Goal: Information Seeking & Learning: Learn about a topic

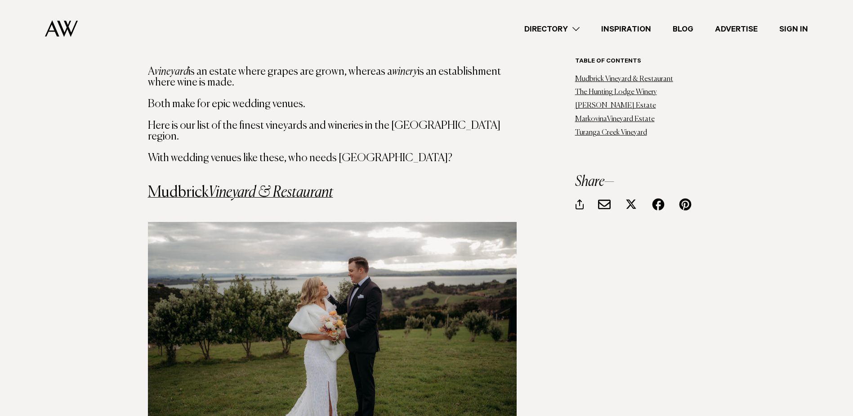
scroll to position [809, 0]
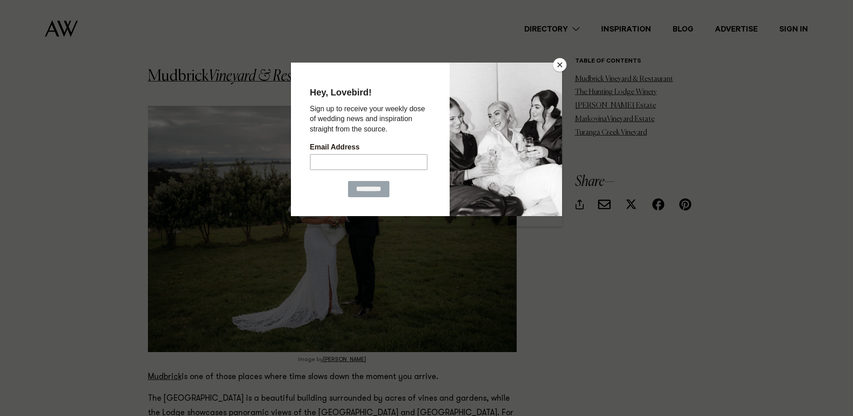
click at [562, 65] on button "Close" at bounding box center [559, 64] width 13 height 13
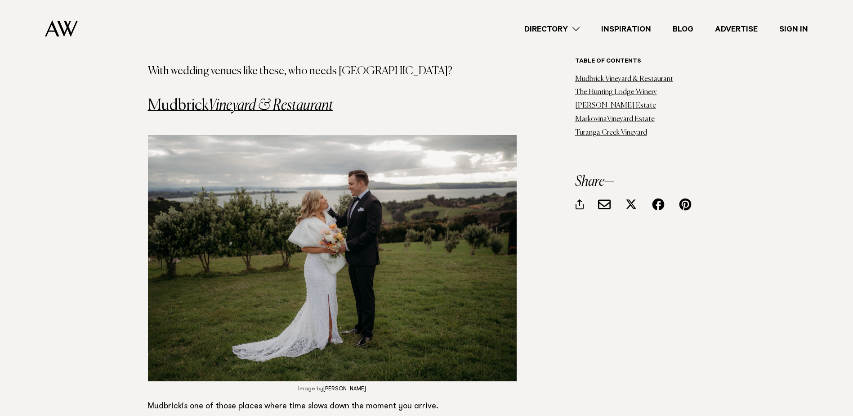
scroll to position [764, 0]
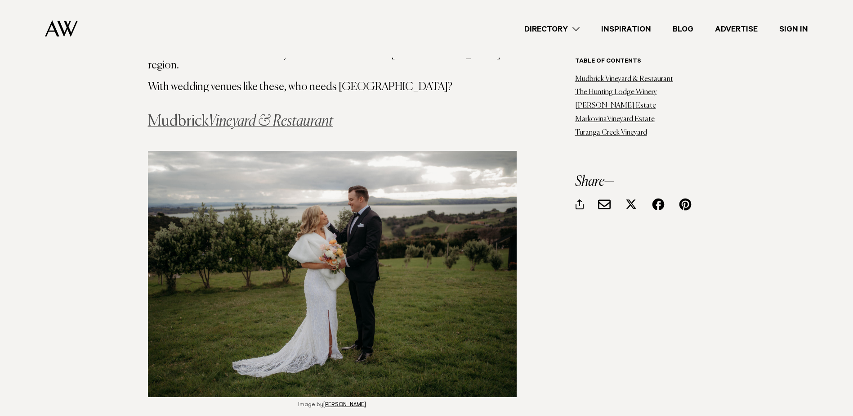
click at [308, 114] on em "Vineyard & Restaurant" at bounding box center [271, 121] width 125 height 15
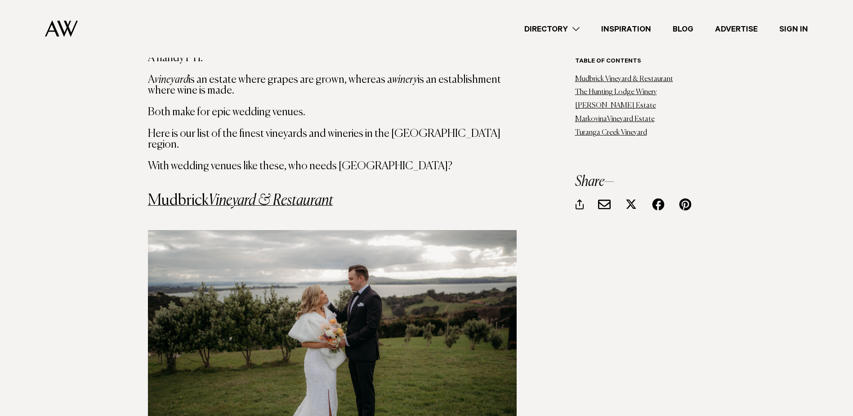
scroll to position [675, 0]
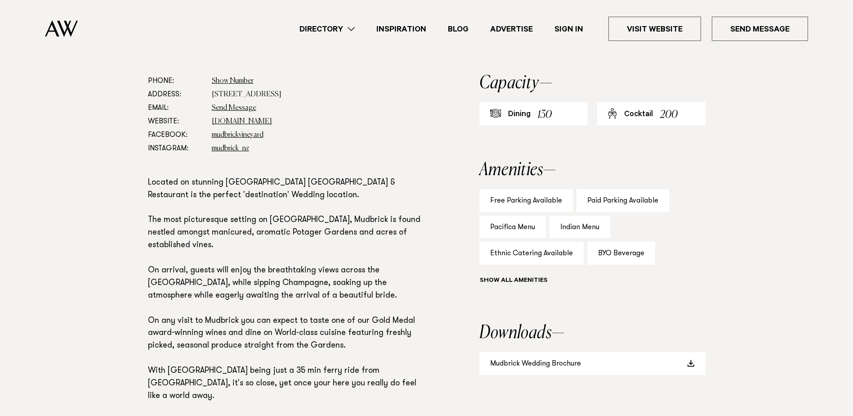
scroll to position [540, 0]
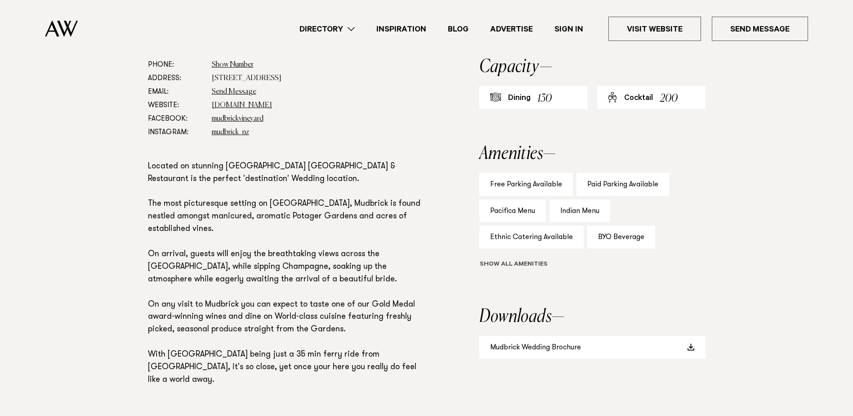
click at [510, 265] on button "Show all" at bounding box center [530, 264] width 102 height 9
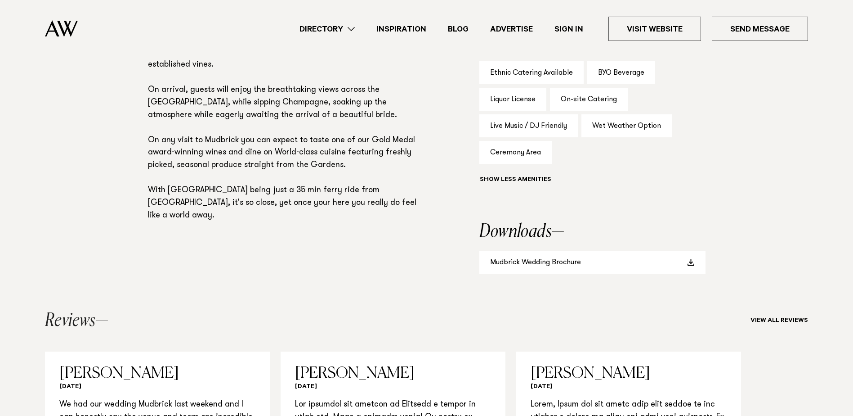
scroll to position [720, 0]
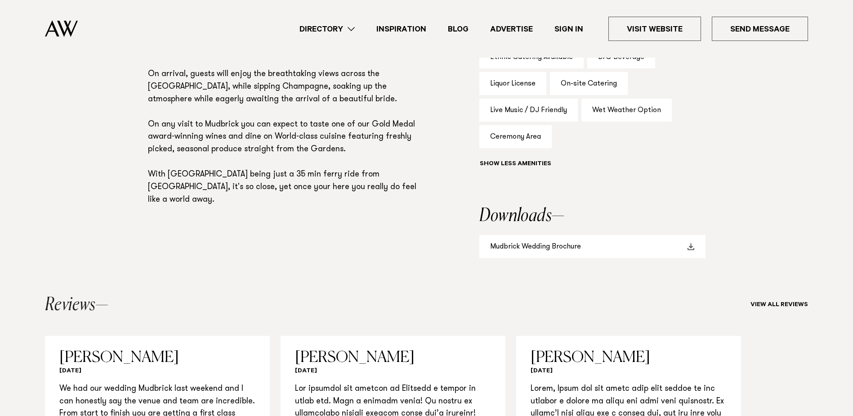
click at [608, 245] on link "Mudbrick Wedding Brochure" at bounding box center [592, 246] width 226 height 23
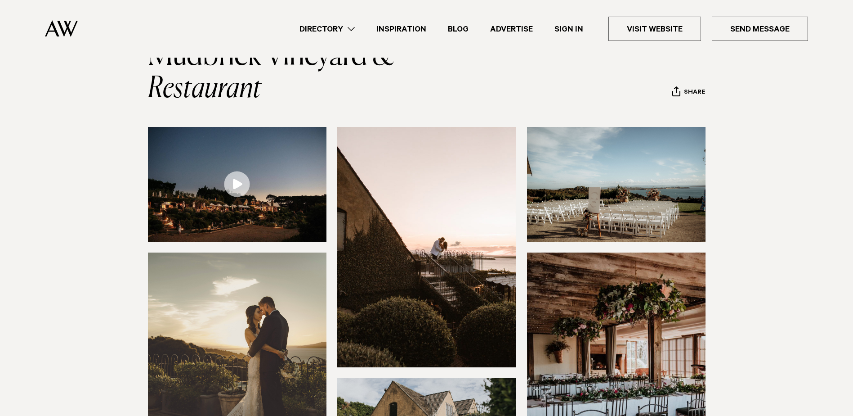
scroll to position [0, 0]
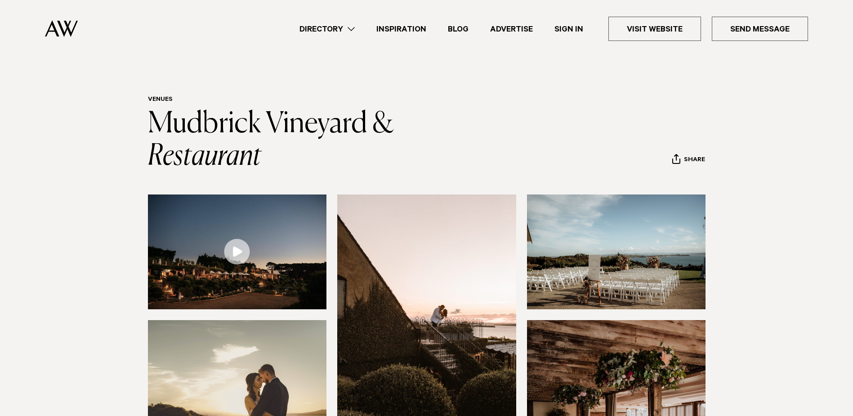
click at [385, 30] on link "Inspiration" at bounding box center [402, 29] width 72 height 12
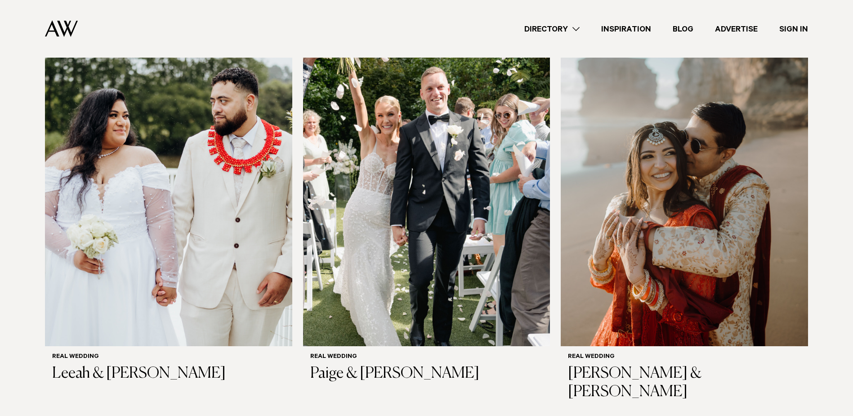
scroll to position [1124, 0]
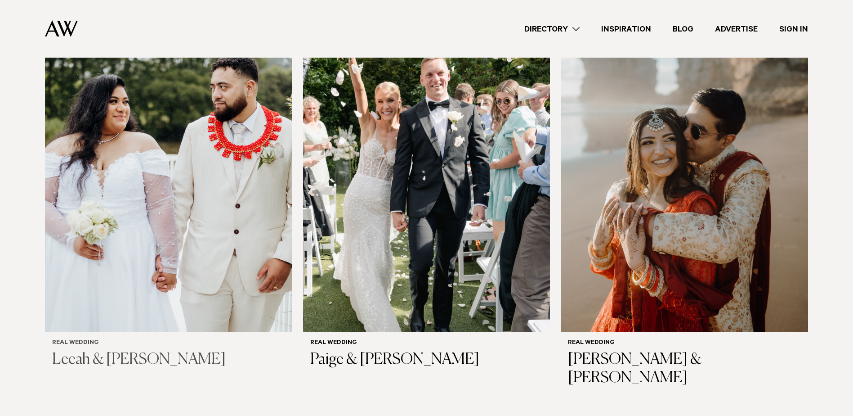
click at [198, 174] on img at bounding box center [168, 165] width 247 height 331
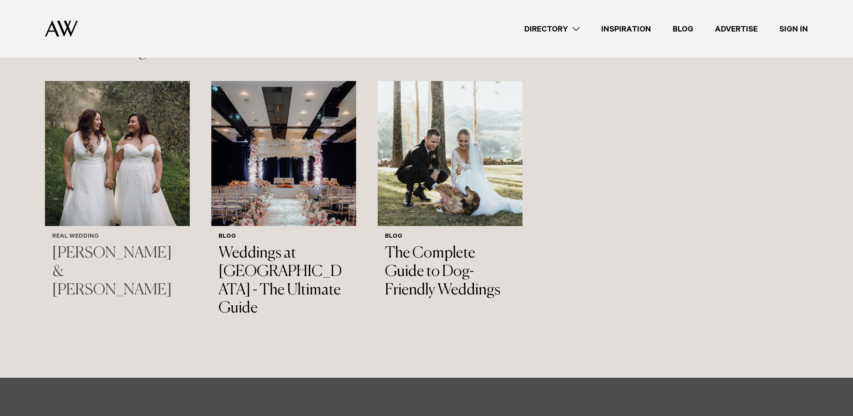
scroll to position [5127, 0]
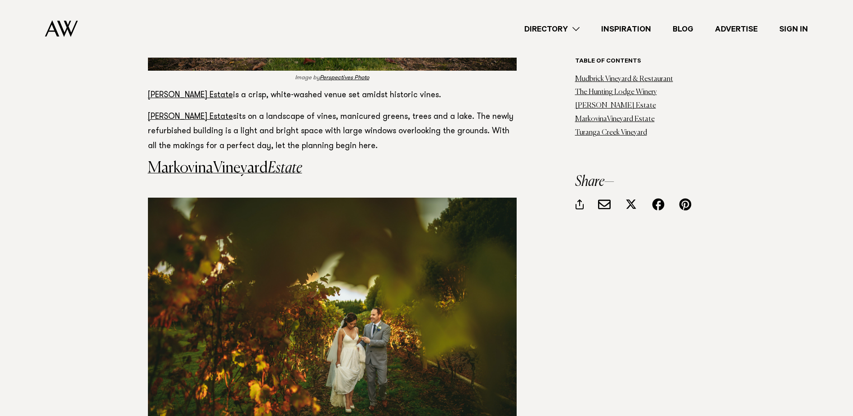
scroll to position [1844, 0]
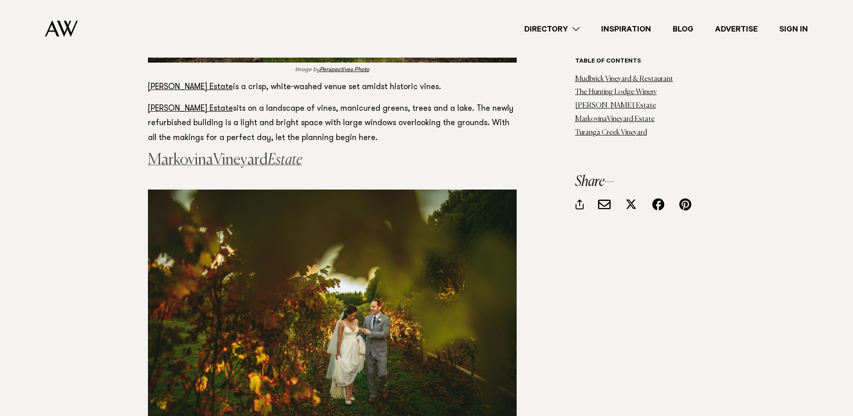
click at [227, 152] on link "MarkovinaVineyard Estate" at bounding box center [225, 159] width 154 height 15
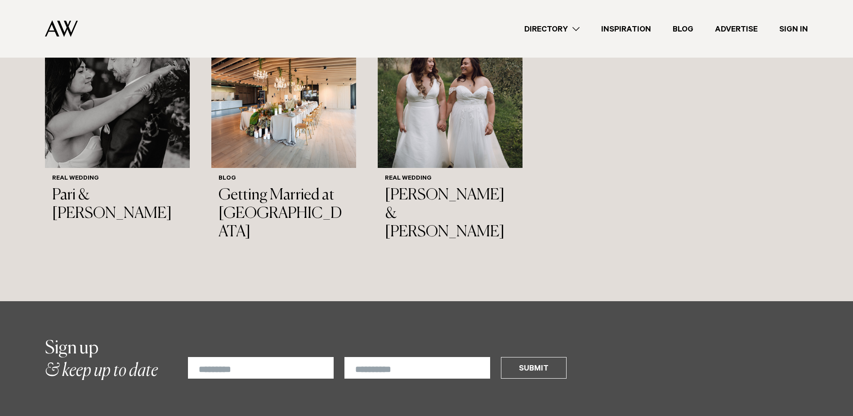
scroll to position [2878, 0]
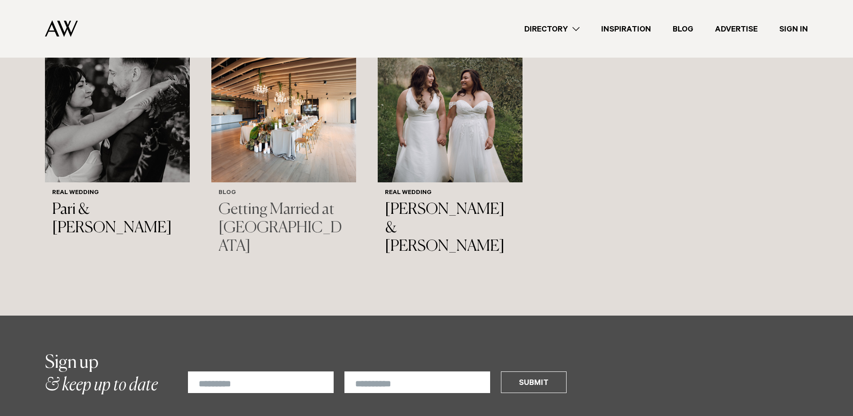
click at [318, 209] on h3 "Getting Married at Park Hyatt Auckland" at bounding box center [284, 228] width 130 height 55
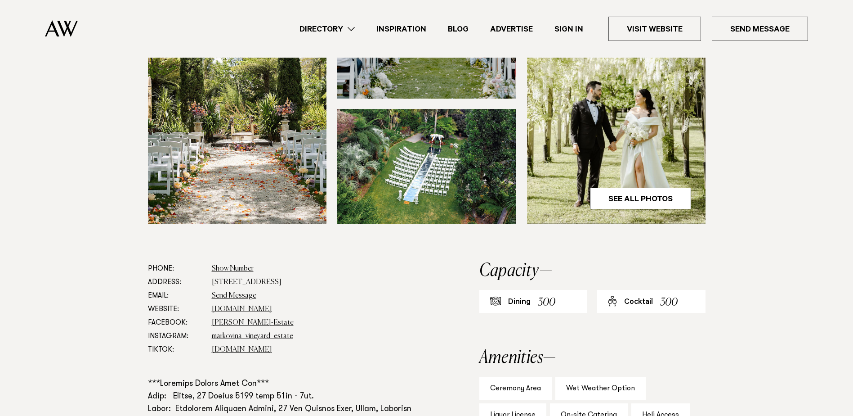
scroll to position [315, 0]
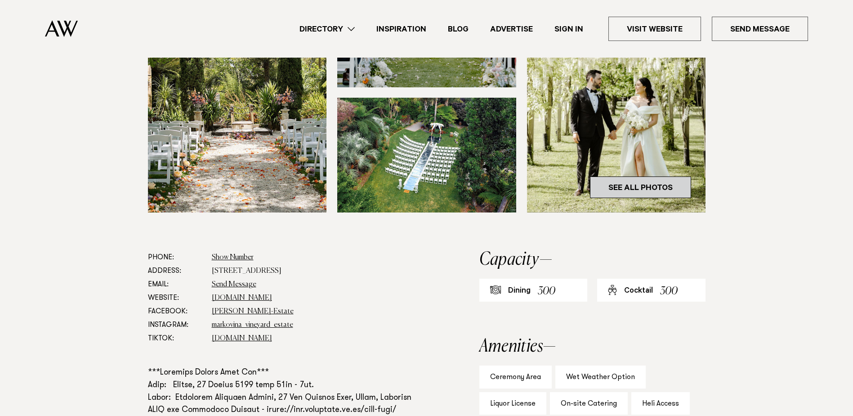
click at [639, 185] on link "See All Photos" at bounding box center [640, 187] width 101 height 22
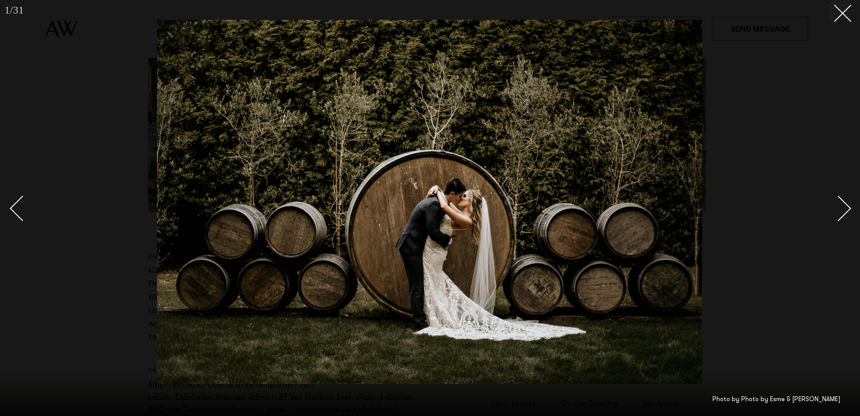
click at [847, 206] on div "Next slide" at bounding box center [839, 209] width 26 height 26
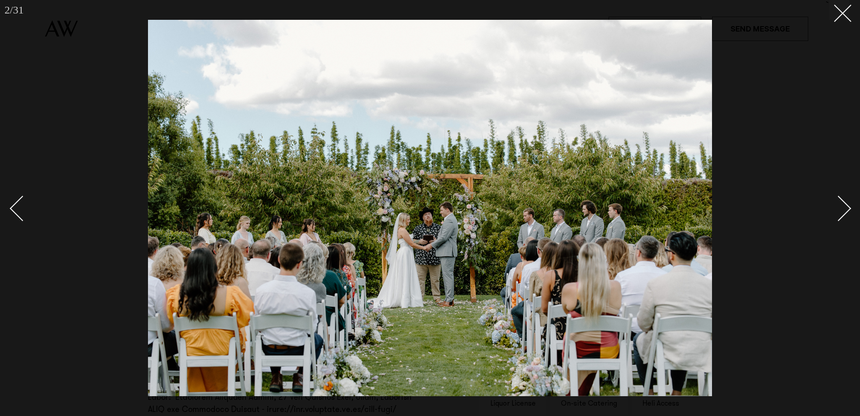
click at [847, 206] on div "Next slide" at bounding box center [839, 209] width 26 height 26
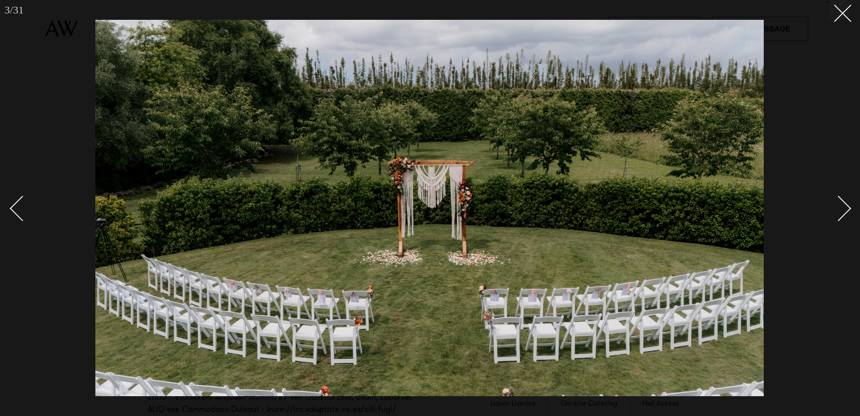
click at [847, 206] on div "Next slide" at bounding box center [839, 209] width 26 height 26
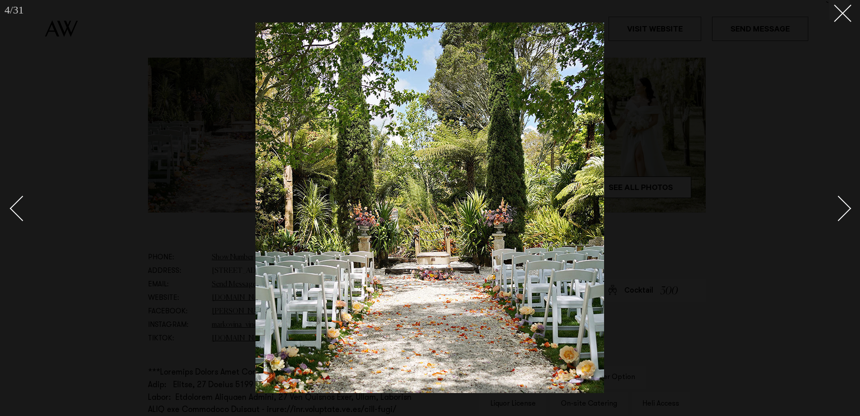
click at [847, 206] on div "Next slide" at bounding box center [839, 209] width 26 height 26
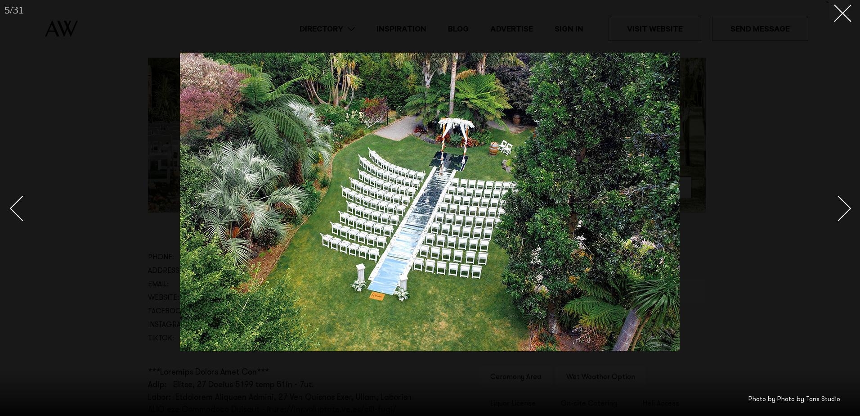
click at [847, 206] on div "Next slide" at bounding box center [839, 209] width 26 height 26
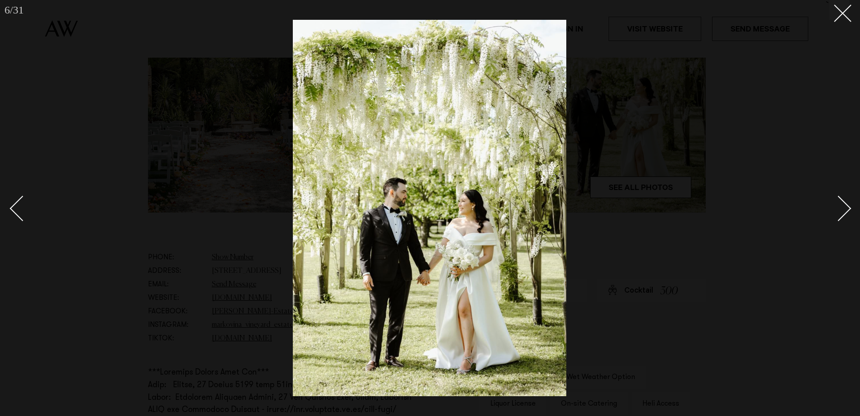
click at [847, 206] on div "Next slide" at bounding box center [839, 209] width 26 height 26
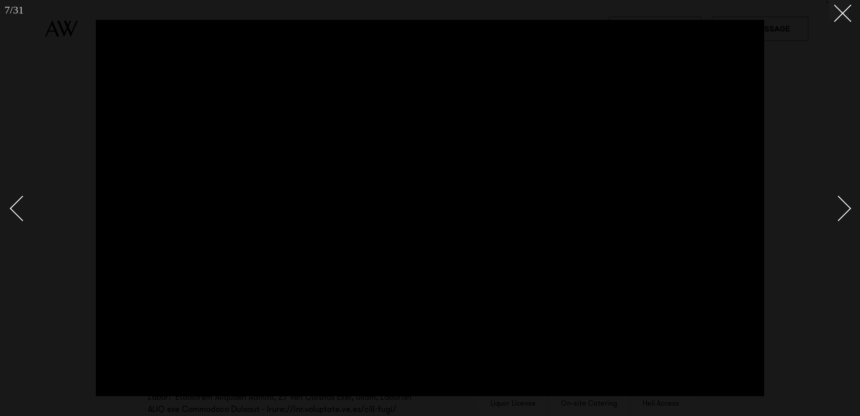
click at [845, 206] on div "Next slide" at bounding box center [839, 209] width 26 height 26
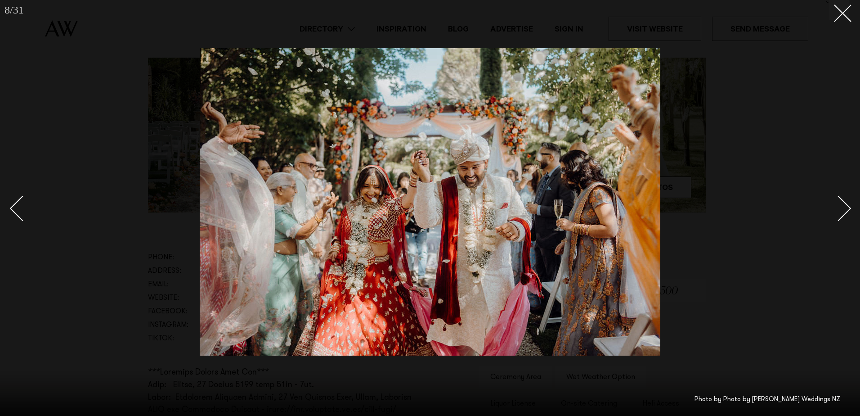
click at [845, 206] on div "Next slide" at bounding box center [839, 209] width 26 height 26
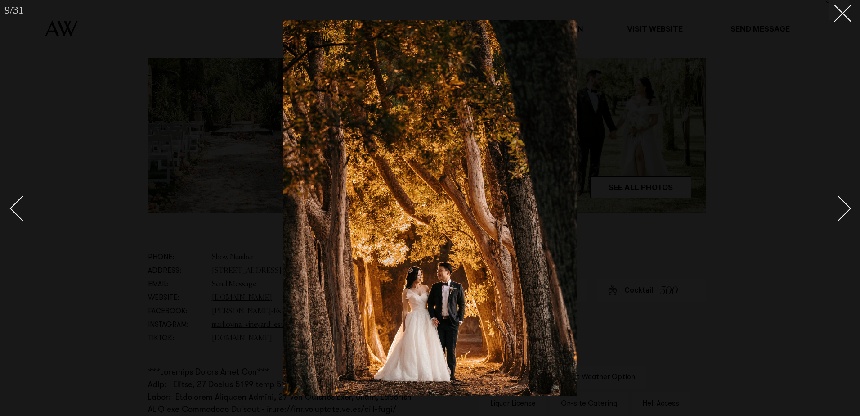
click at [845, 206] on div "Next slide" at bounding box center [839, 209] width 26 height 26
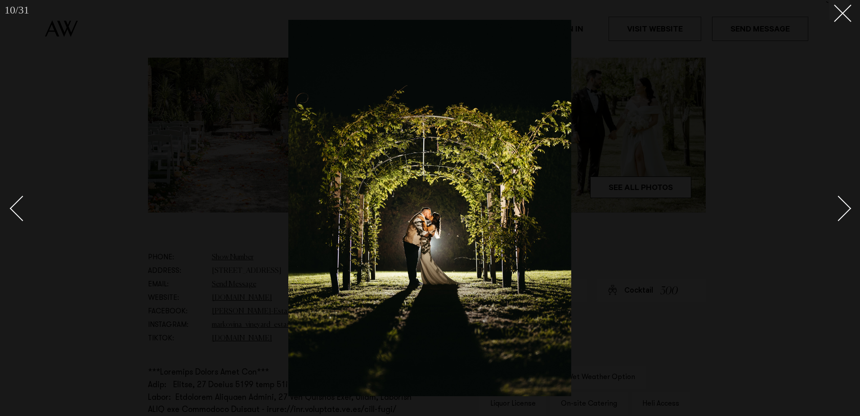
click at [845, 206] on div "Next slide" at bounding box center [839, 209] width 26 height 26
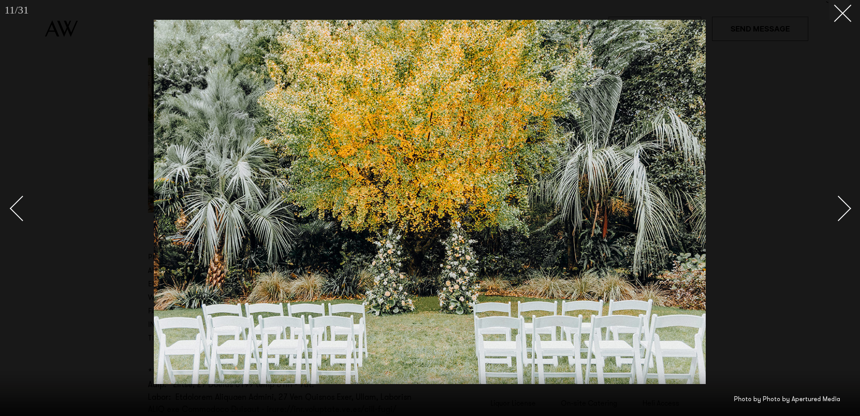
click at [845, 206] on div "Next slide" at bounding box center [839, 209] width 26 height 26
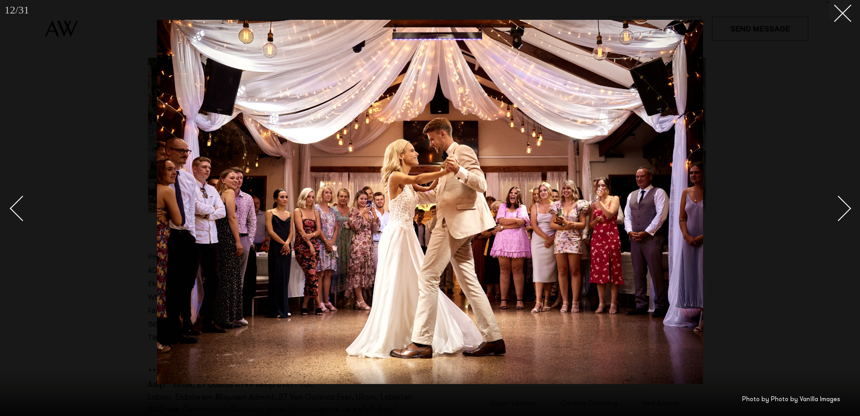
click at [845, 206] on div "Next slide" at bounding box center [839, 209] width 26 height 26
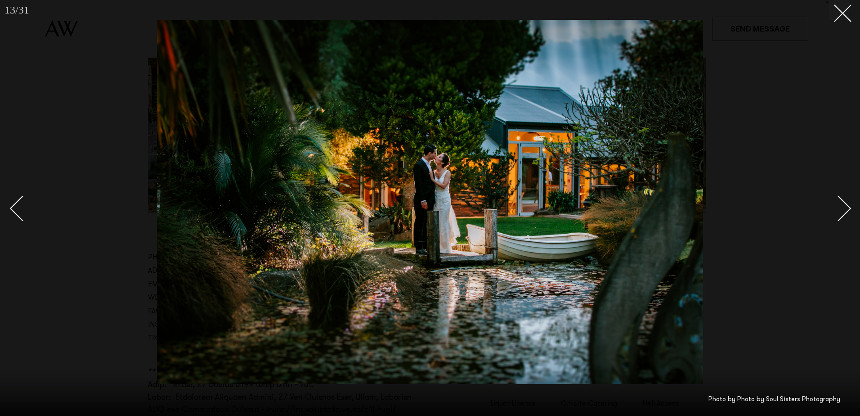
click at [845, 205] on div "Next slide" at bounding box center [839, 209] width 26 height 26
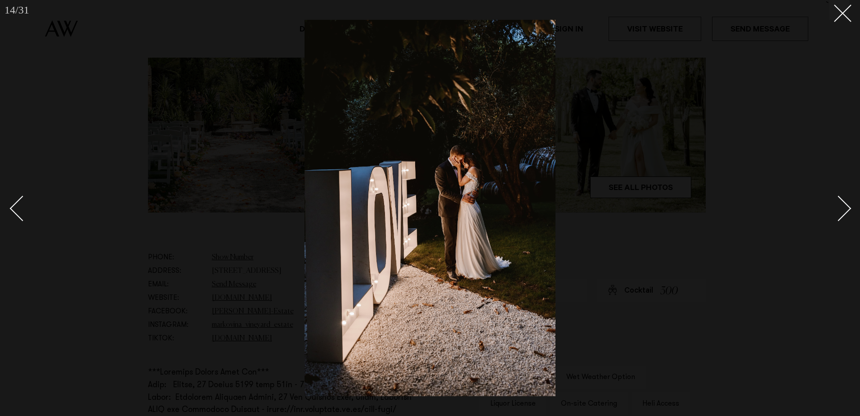
click at [845, 205] on div "Next slide" at bounding box center [839, 209] width 26 height 26
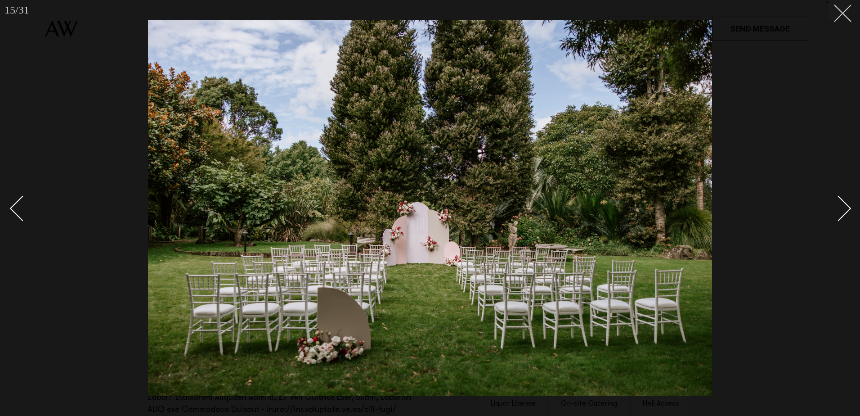
click at [845, 11] on line at bounding box center [842, 13] width 17 height 17
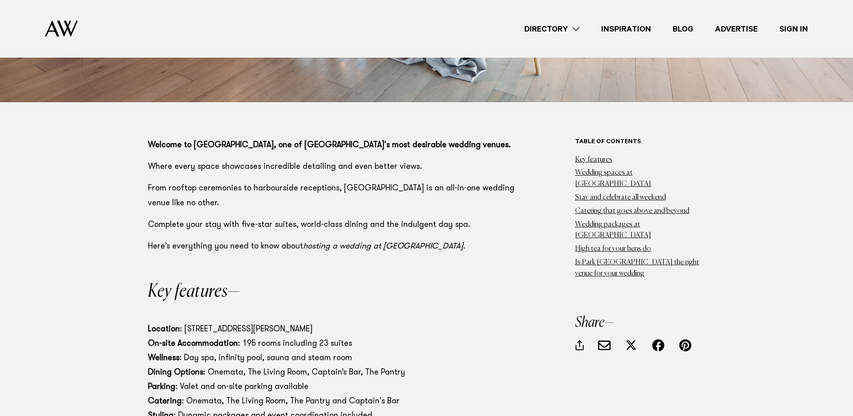
scroll to position [495, 0]
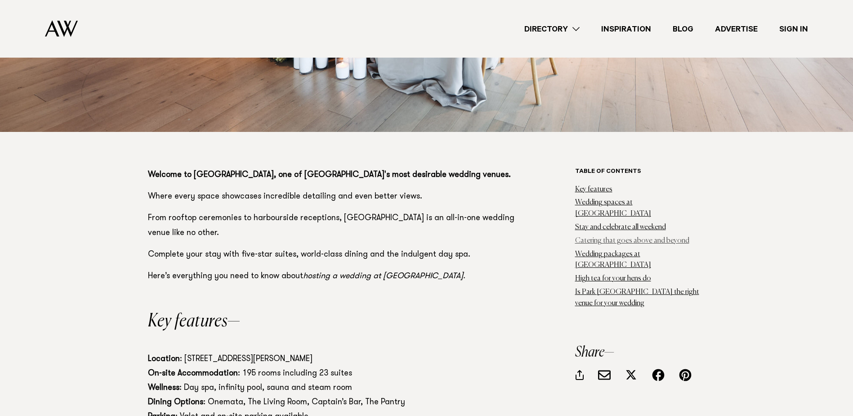
click at [646, 237] on link "Catering that goes above and beyond" at bounding box center [632, 240] width 114 height 7
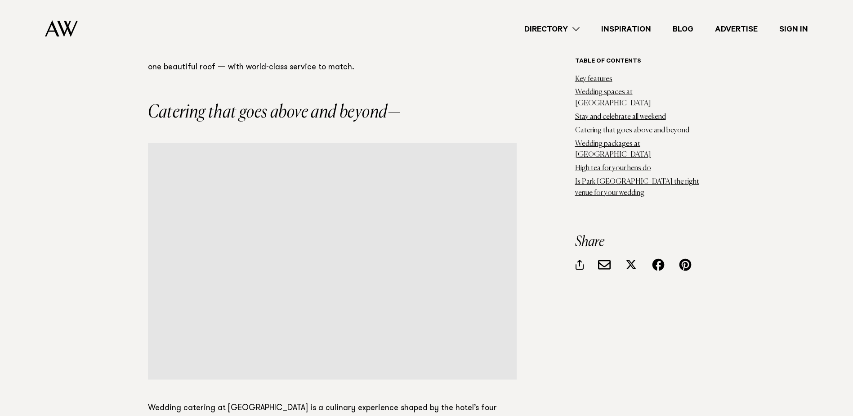
scroll to position [4398, 0]
